Goal: Task Accomplishment & Management: Manage account settings

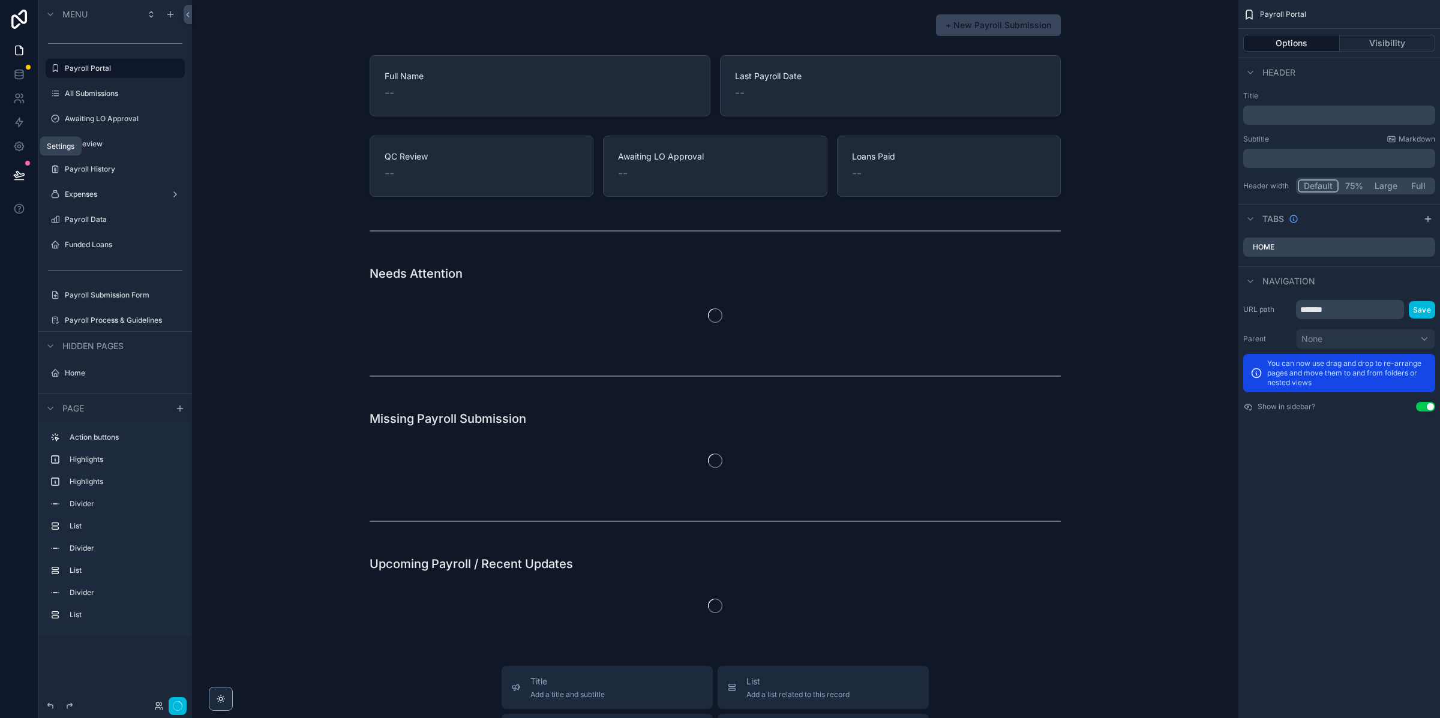
click at [10, 151] on link at bounding box center [19, 146] width 38 height 24
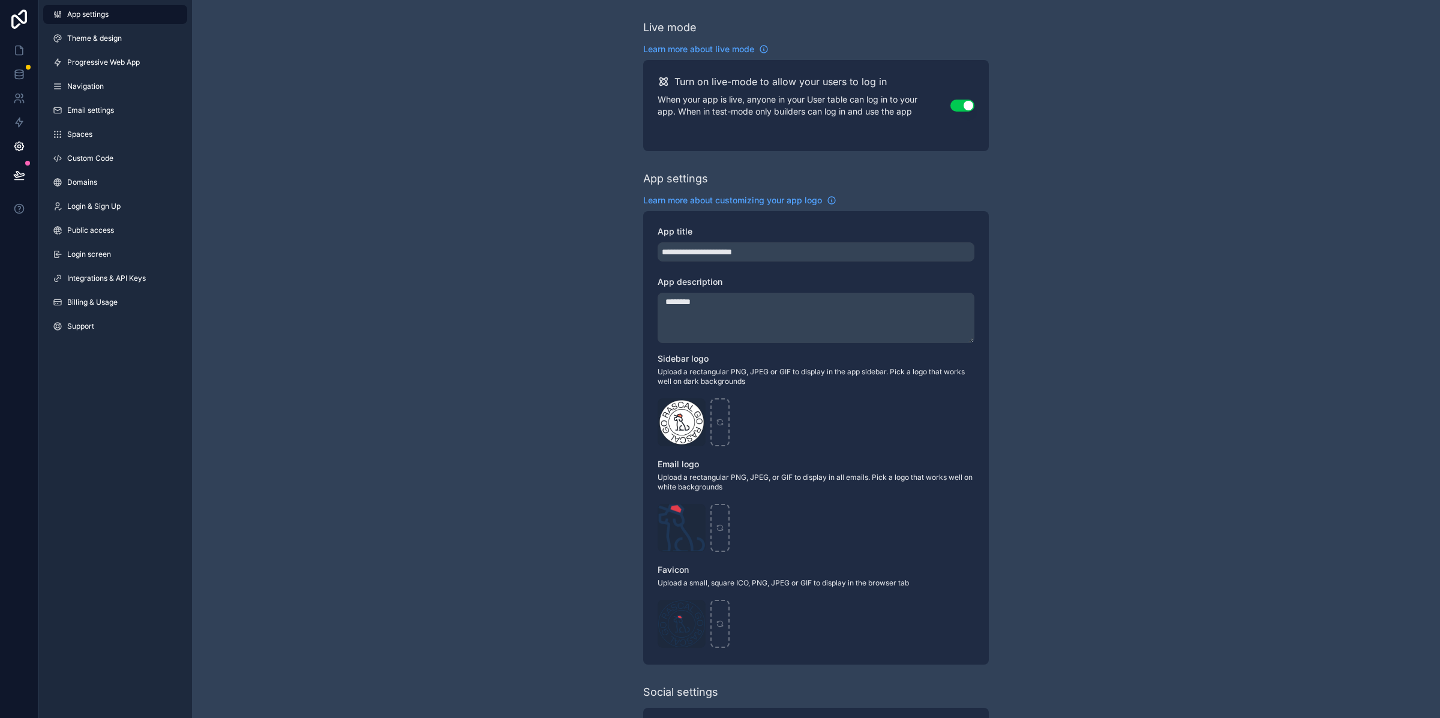
click at [132, 301] on link "Billing & Usage" at bounding box center [115, 302] width 144 height 19
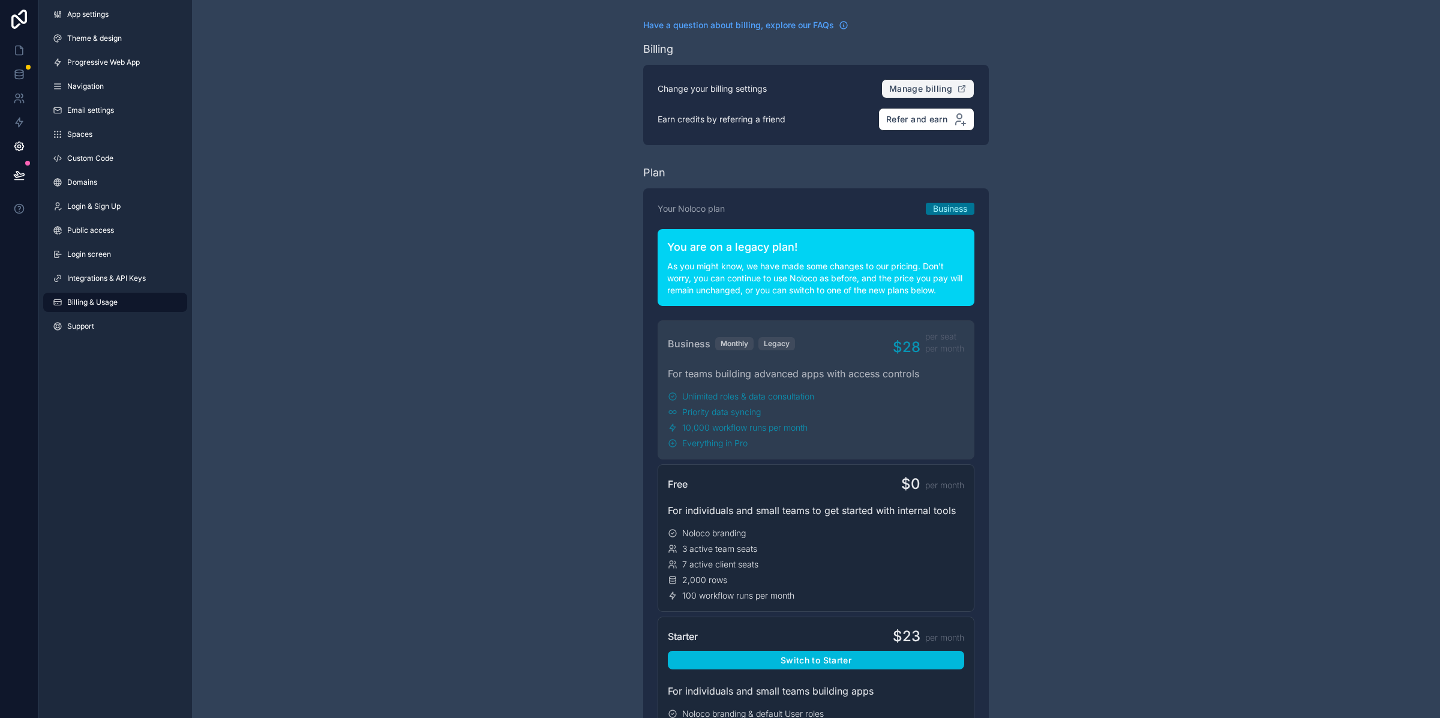
click at [932, 95] on button "Manage billing" at bounding box center [927, 88] width 93 height 19
